Goal: Information Seeking & Learning: Learn about a topic

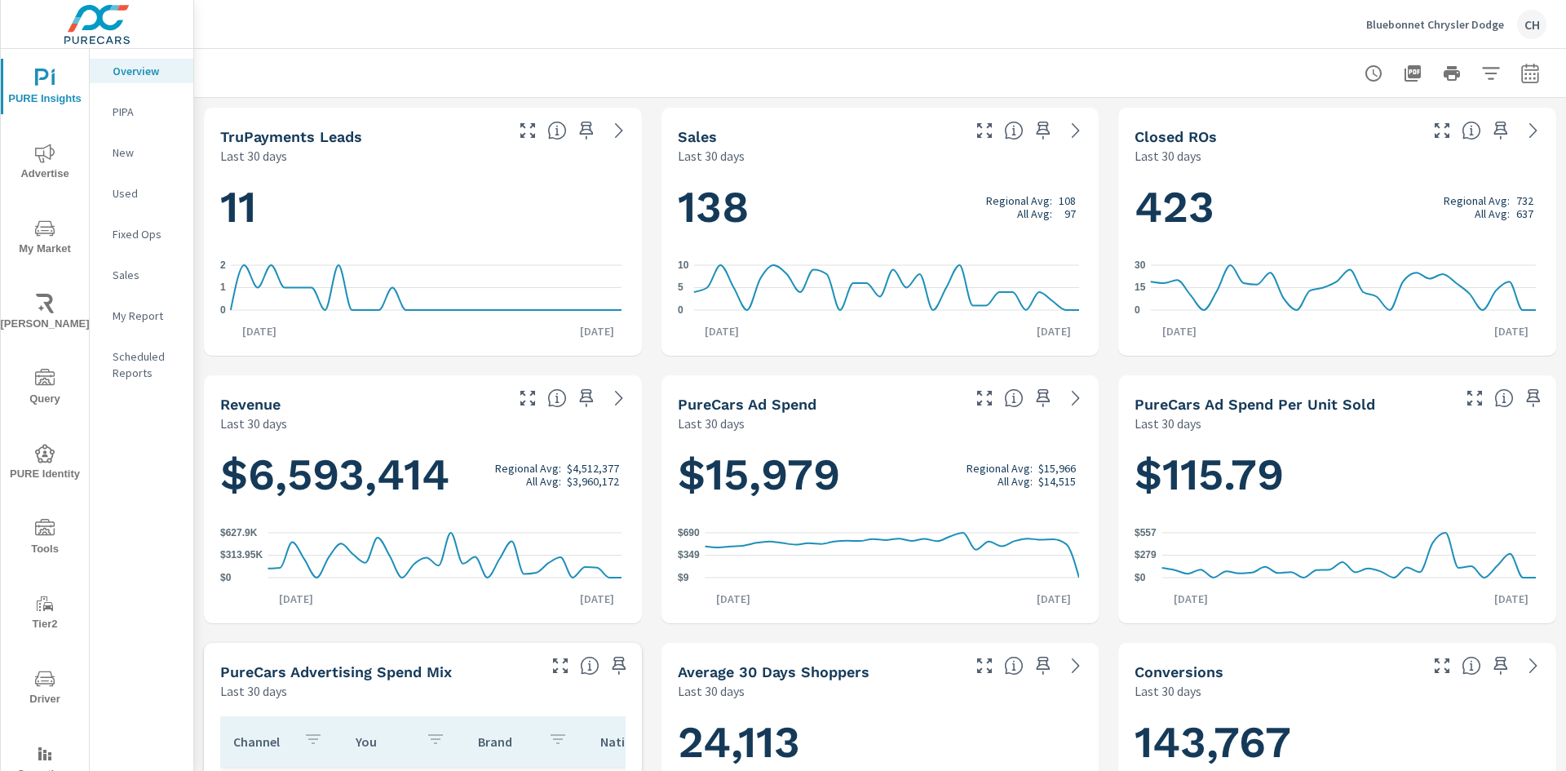
click at [952, 40] on div "Bluebonnet Chrysler Dodge CH" at bounding box center [880, 24] width 1332 height 48
click at [574, 52] on div at bounding box center [880, 73] width 1332 height 48
click at [769, 15] on div "Bluebonnet Chrysler Dodge CH" at bounding box center [880, 24] width 1332 height 48
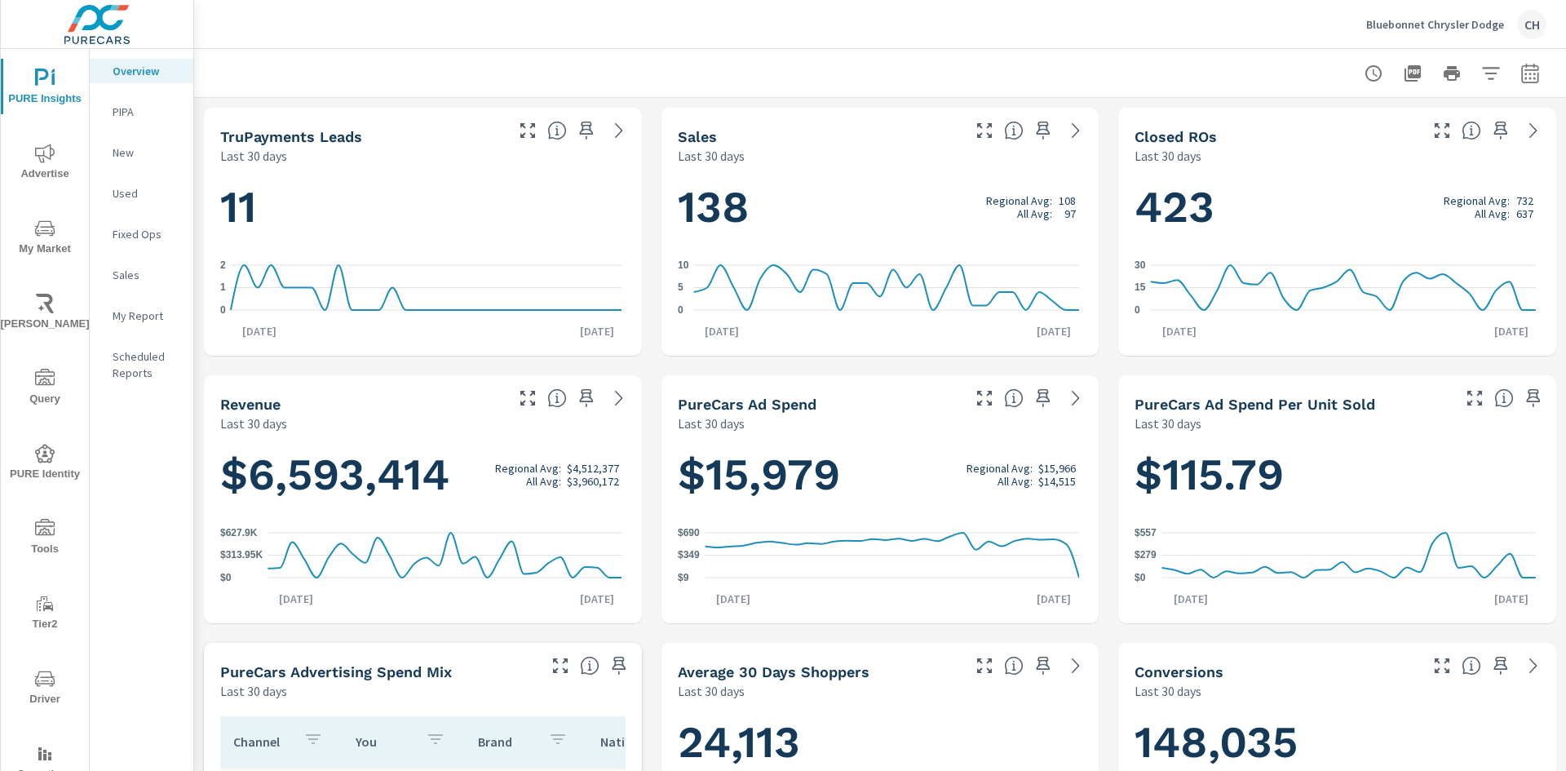
click at [38, 680] on icon "nav menu" at bounding box center [45, 679] width 20 height 20
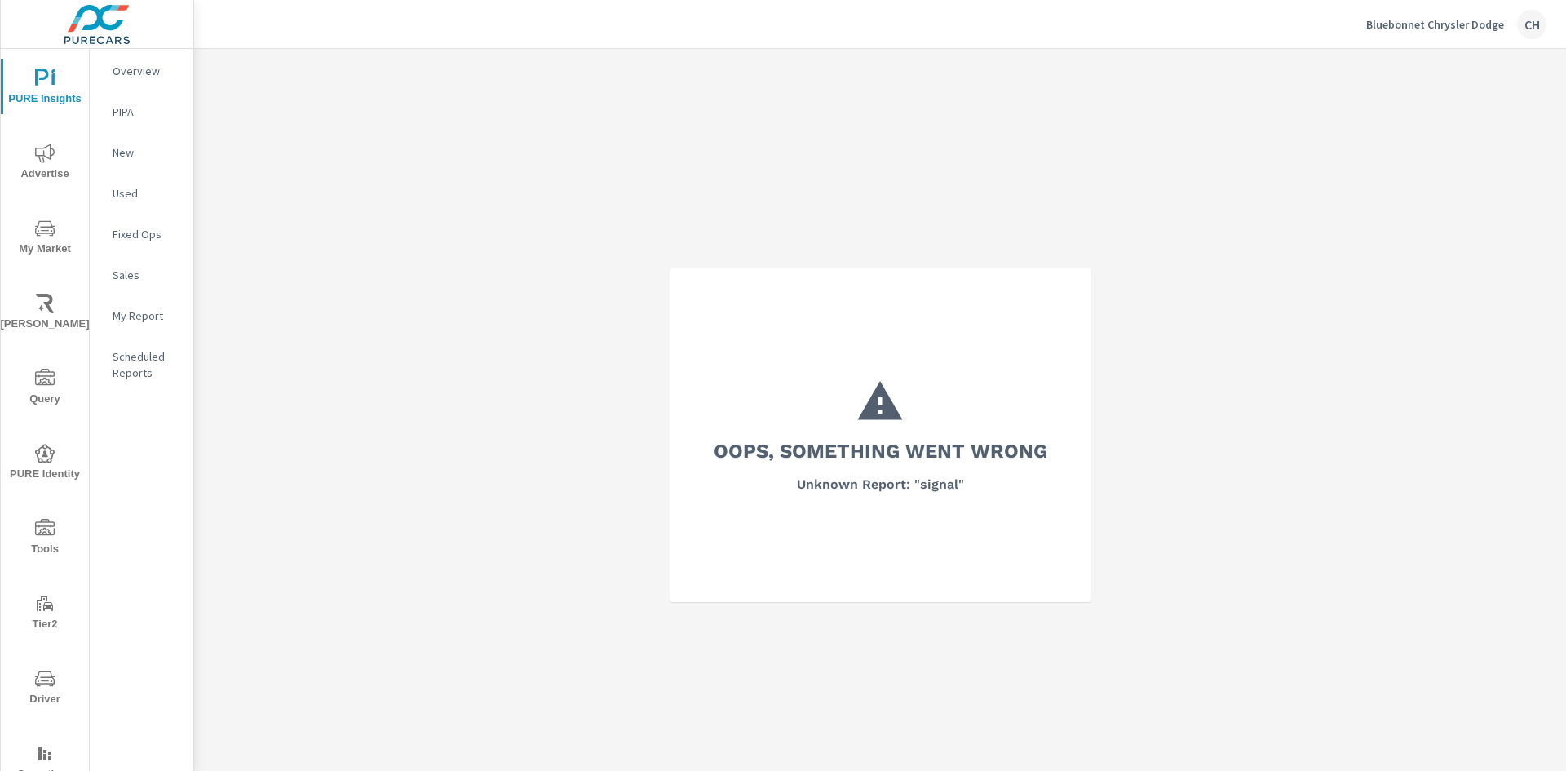
click at [47, 231] on icon "nav menu" at bounding box center [45, 229] width 20 height 20
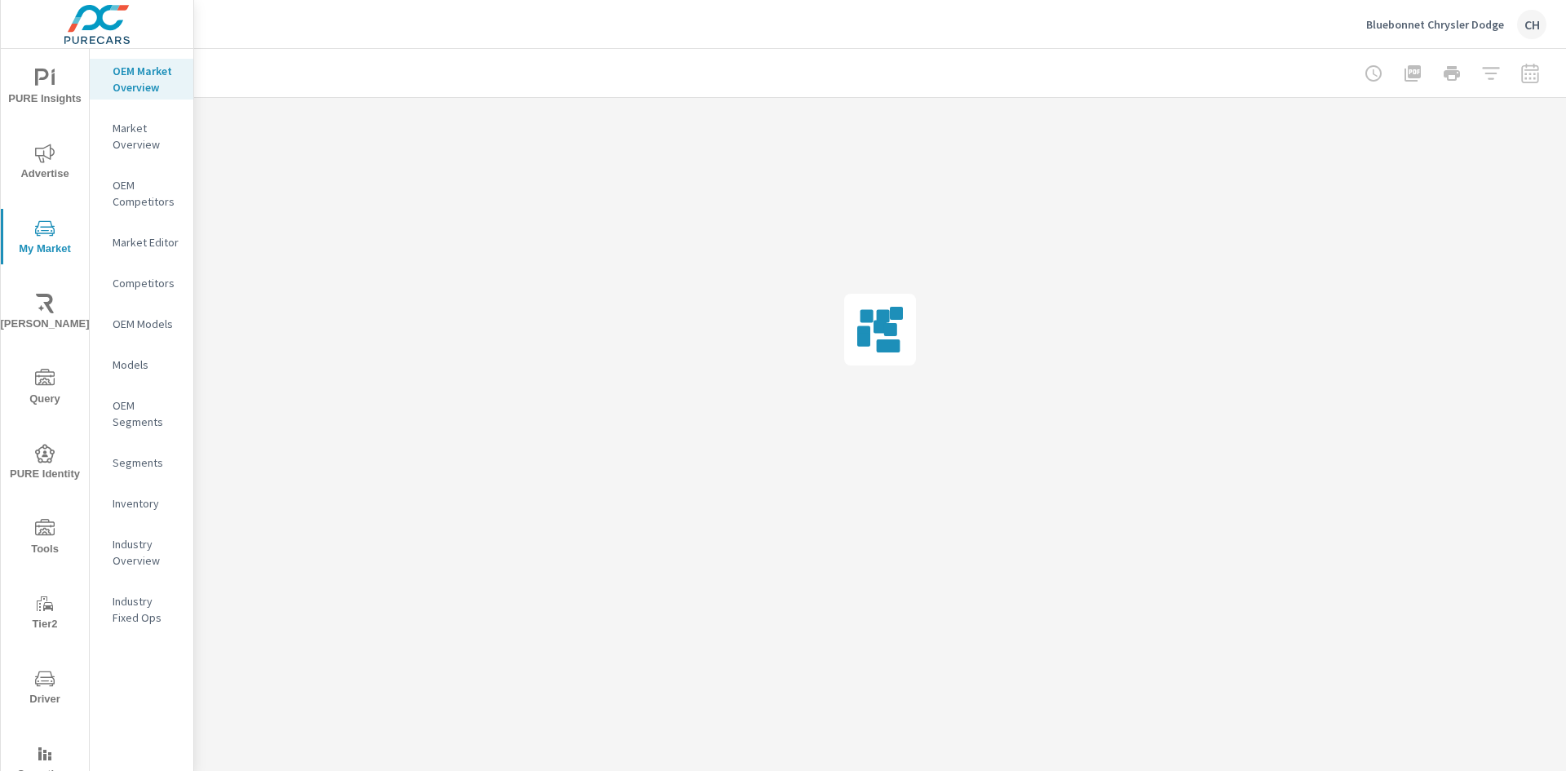
click at [35, 457] on icon "nav menu" at bounding box center [45, 453] width 20 height 19
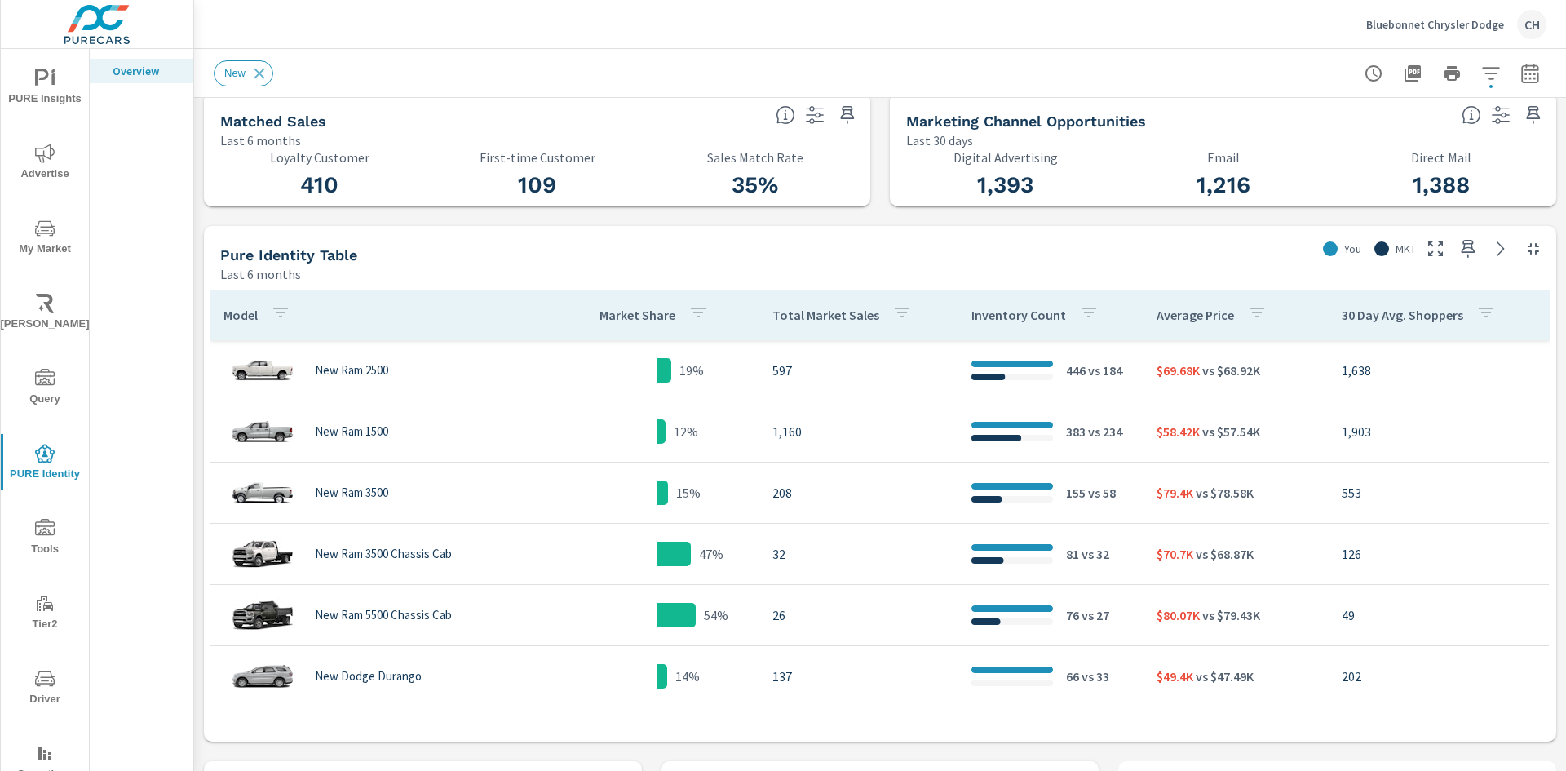
scroll to position [571, 0]
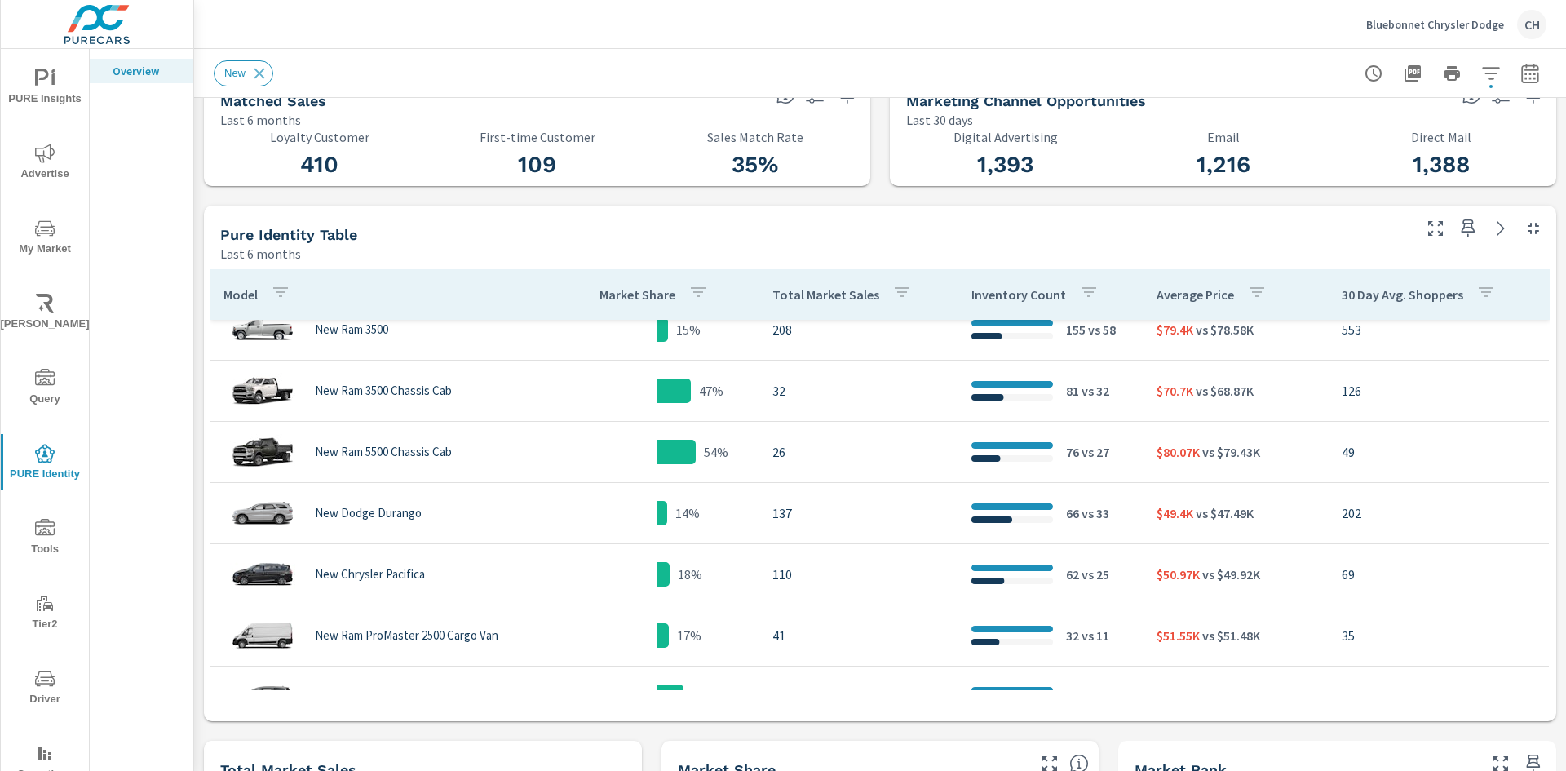
scroll to position [326, 0]
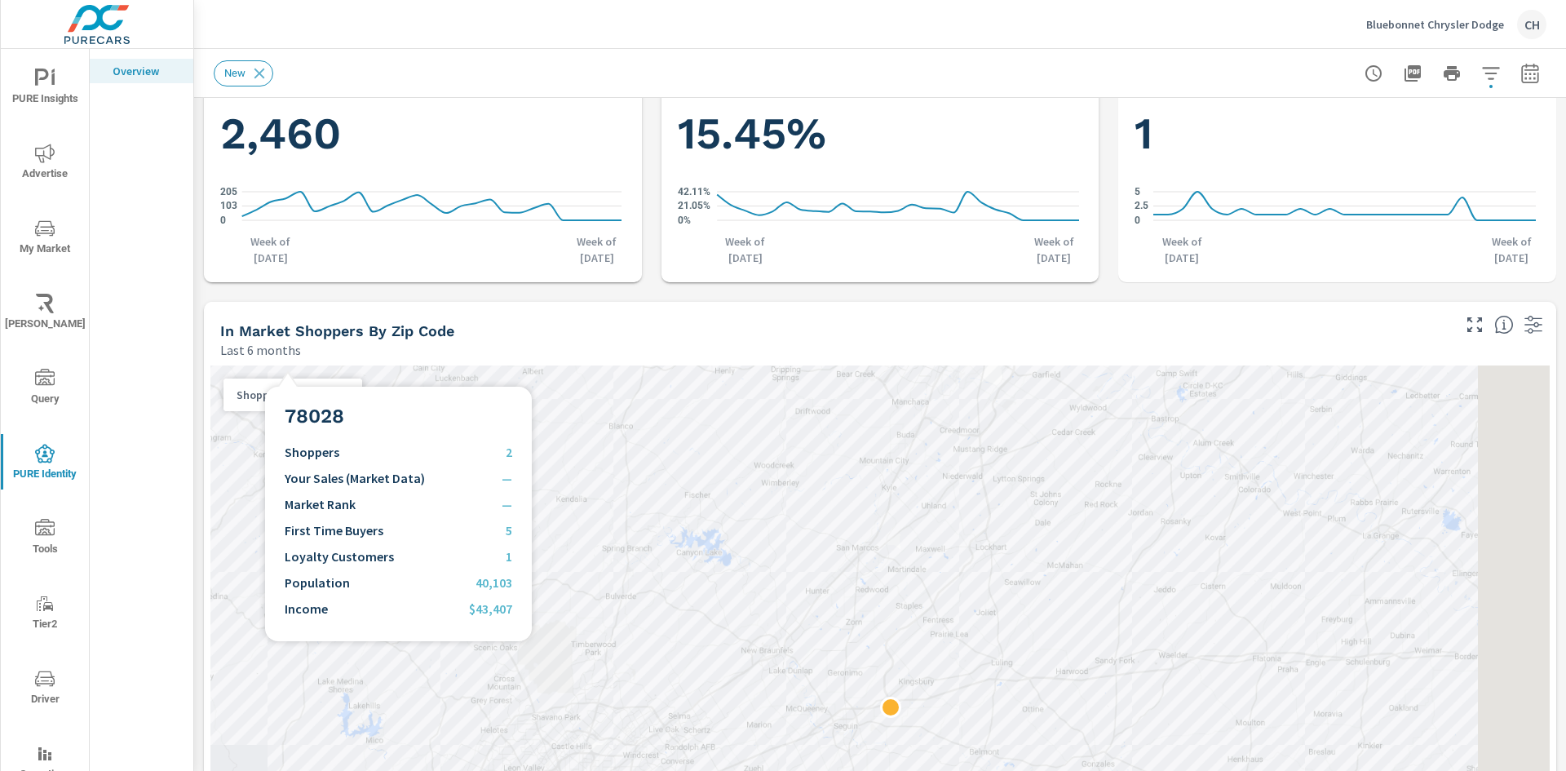
scroll to position [1419, 0]
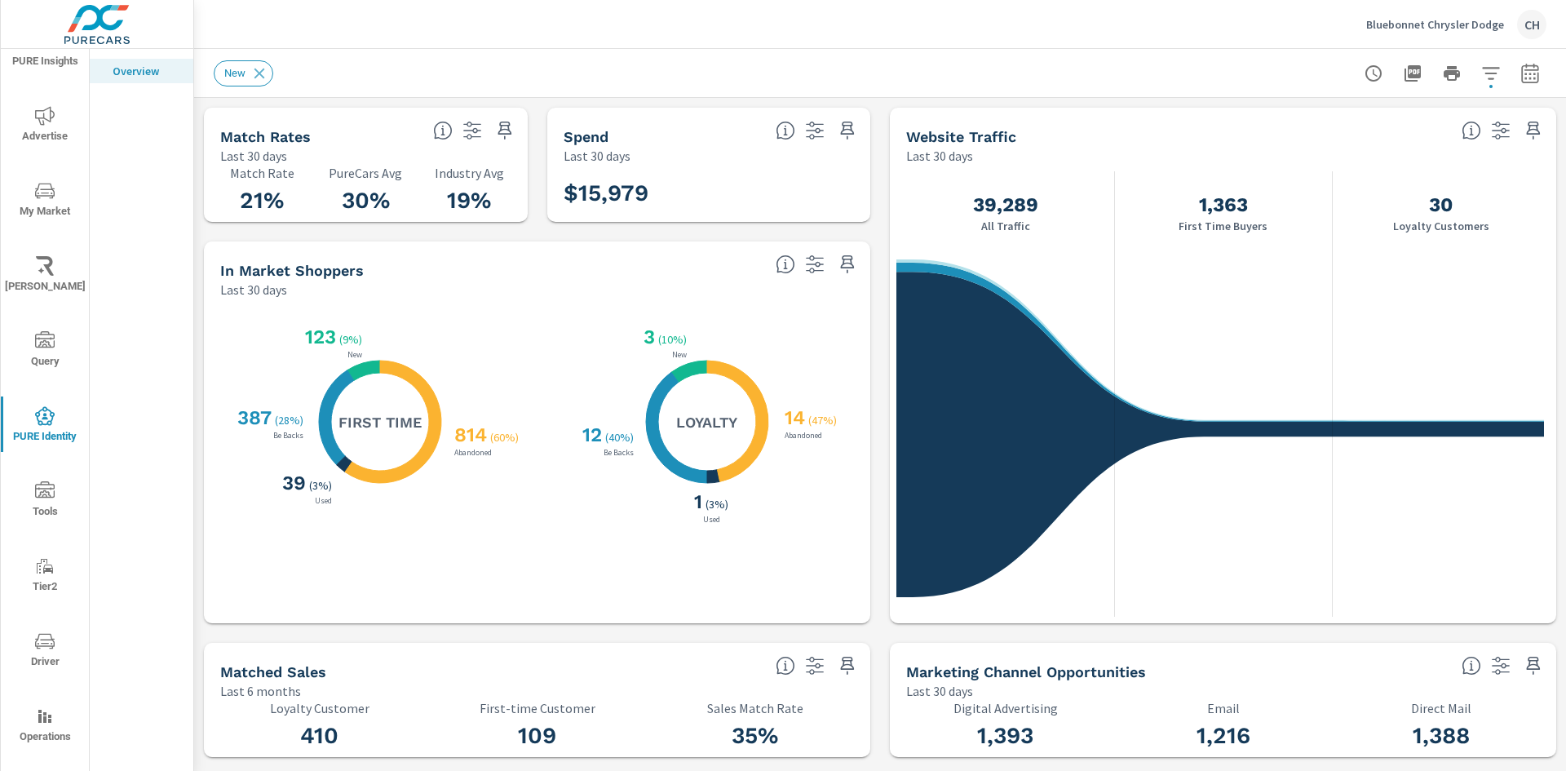
scroll to position [55, 0]
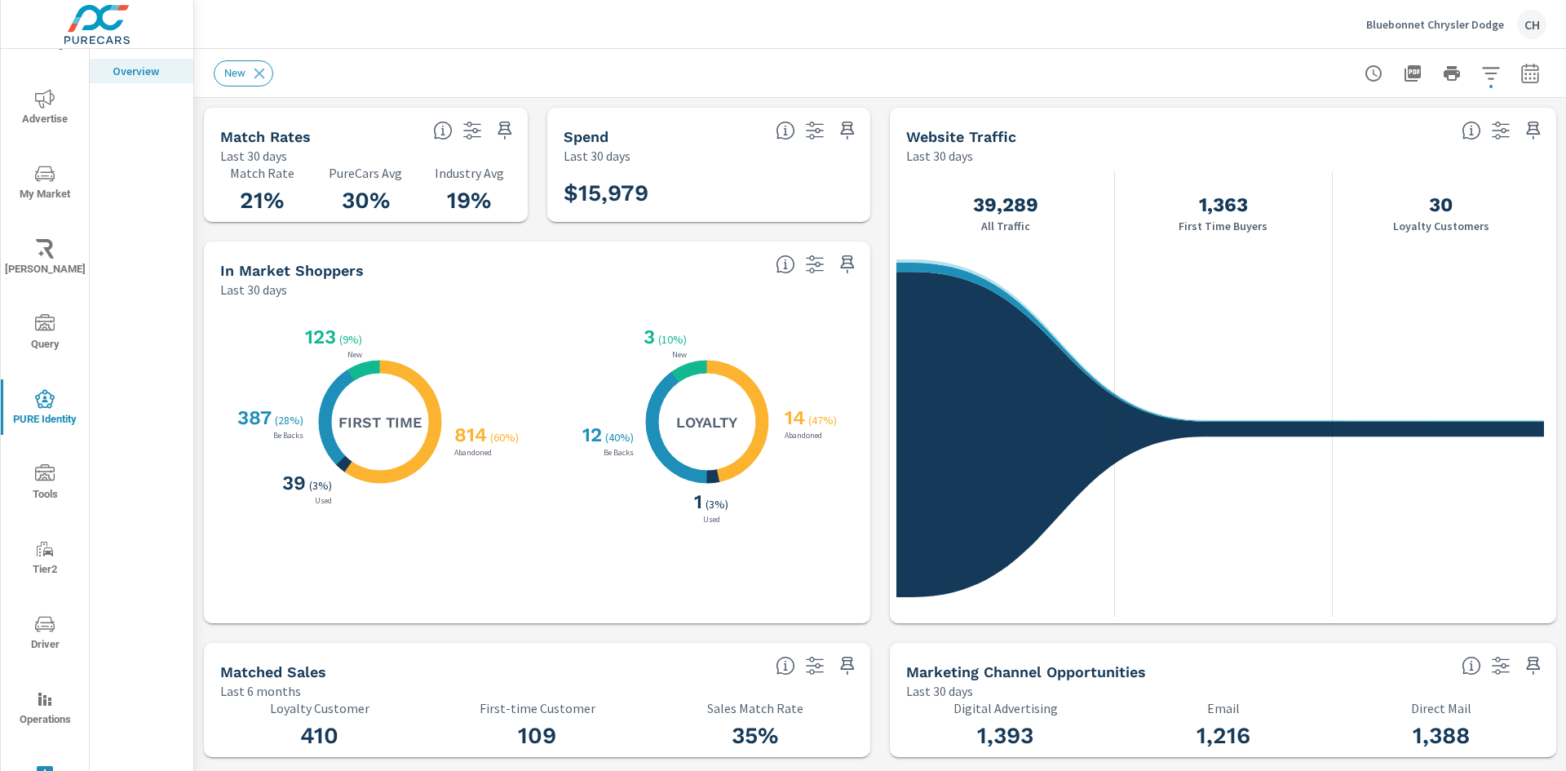
click at [41, 709] on span "Operations" at bounding box center [45, 709] width 78 height 40
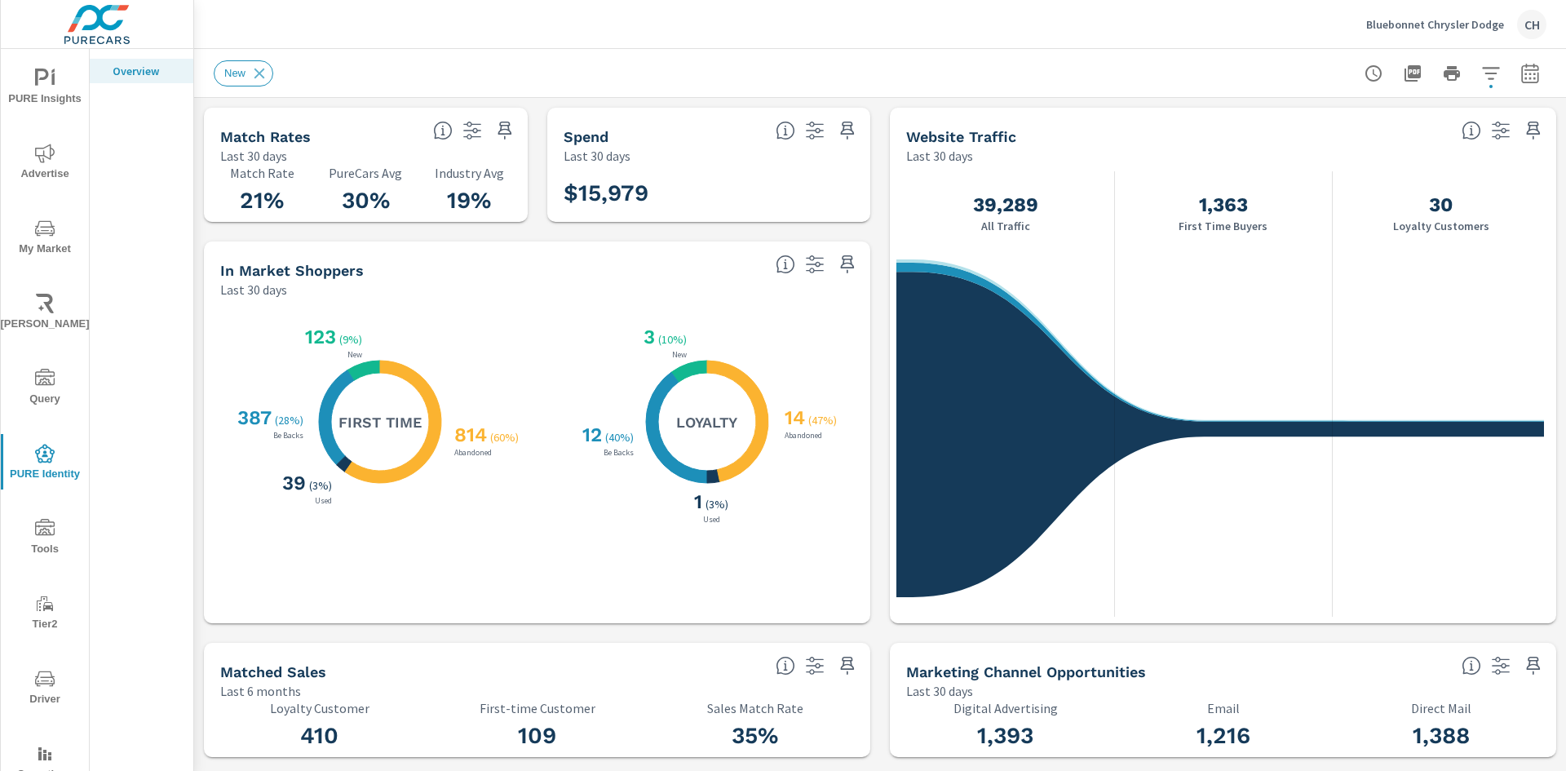
scroll to position [306, 0]
